Goal: Answer question/provide support

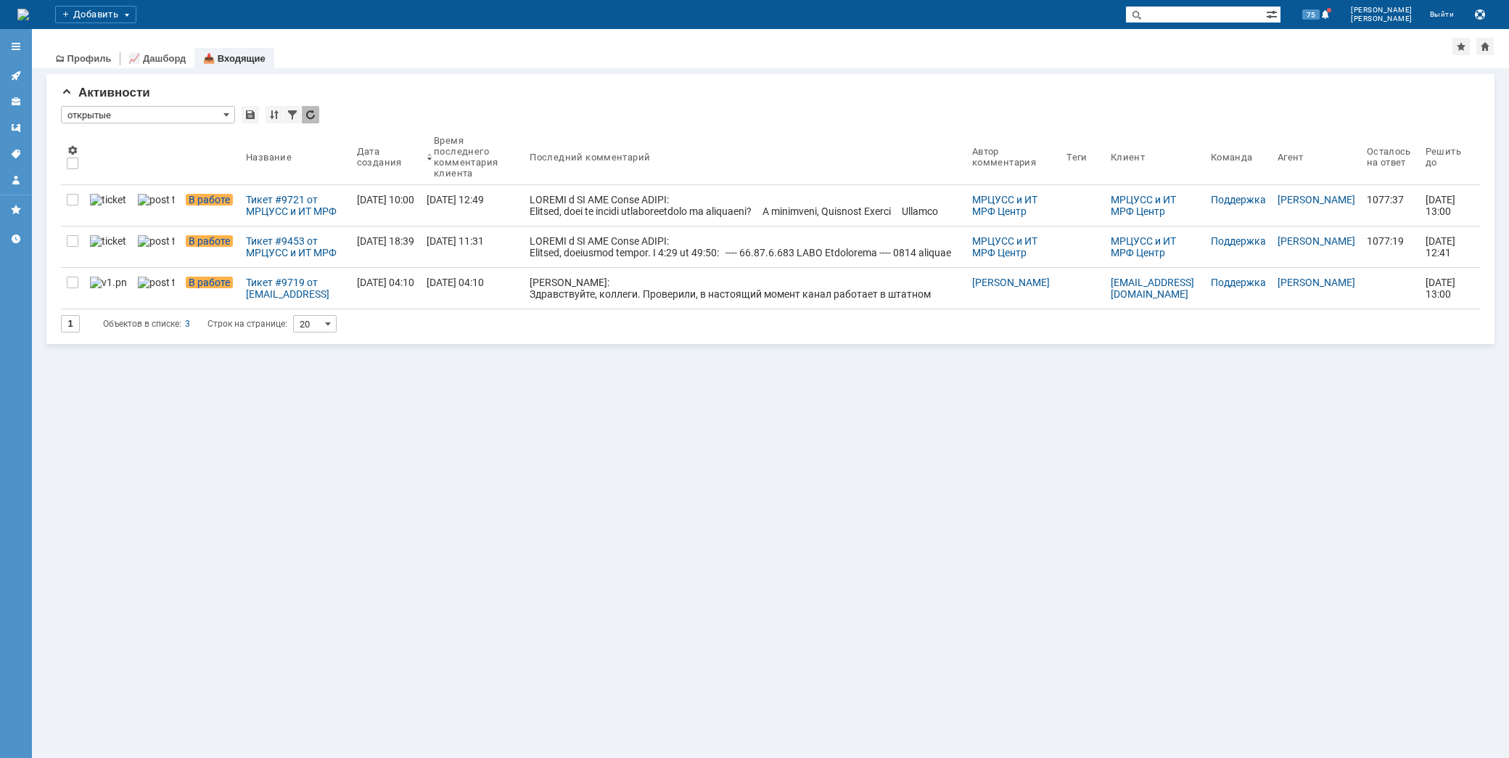
click at [653, 244] on div at bounding box center [745, 299] width 431 height 128
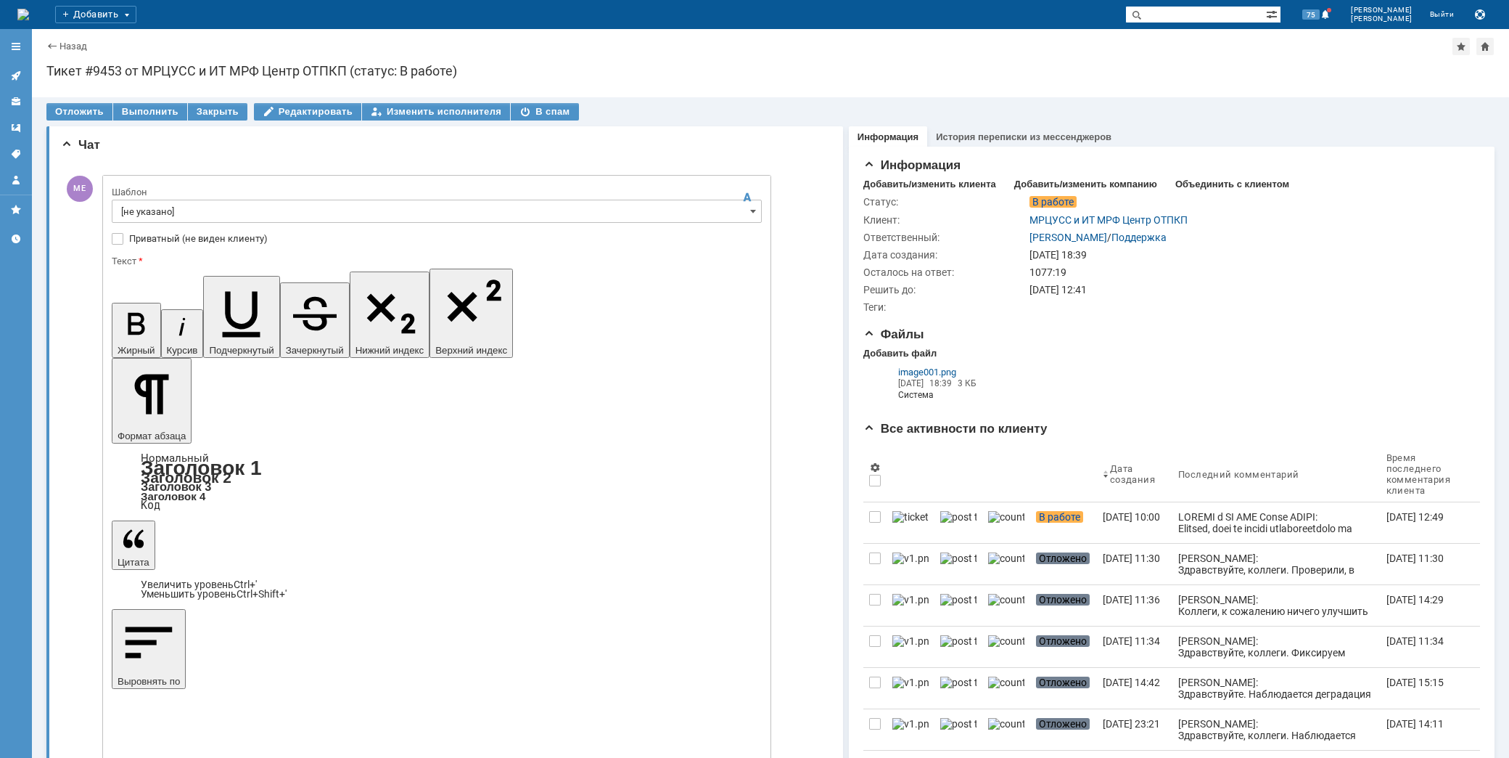
click at [208, 218] on input "[не указано]" at bounding box center [437, 211] width 650 height 23
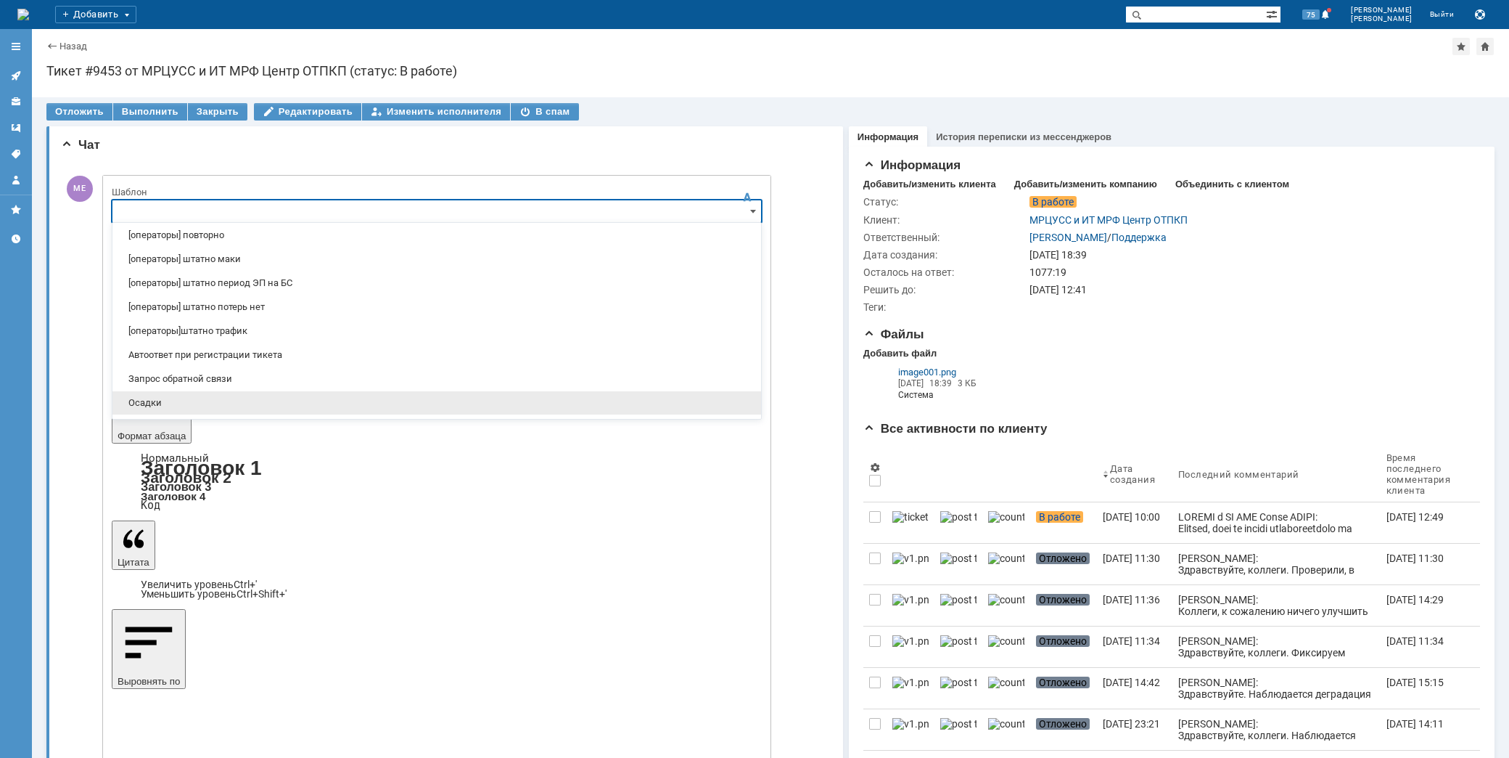
scroll to position [242, 0]
click at [248, 288] on span "[операторы] штатно потерь нет" at bounding box center [436, 284] width 631 height 12
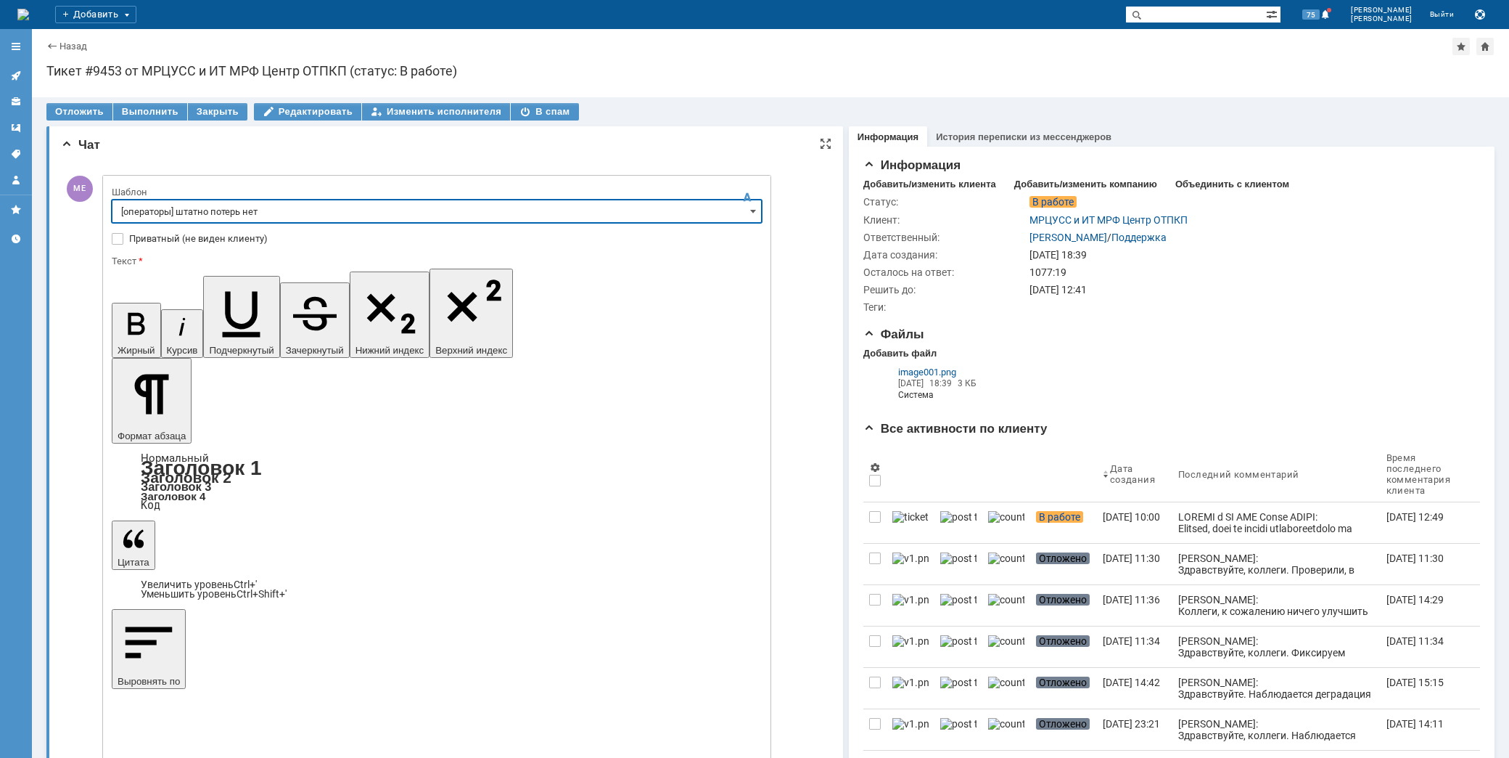
type input "[операторы] штатно потерь нет"
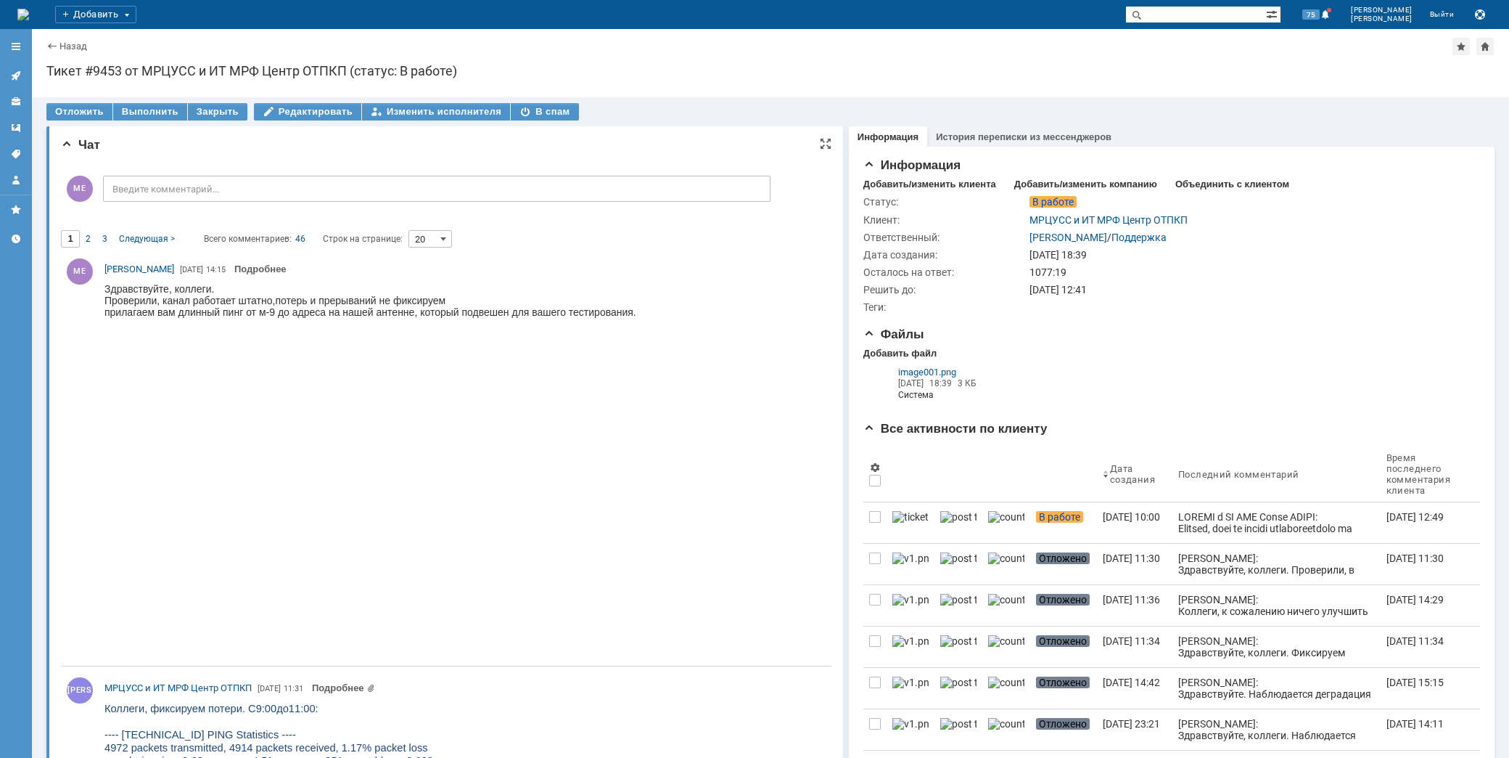
scroll to position [0, 0]
